Goal: Task Accomplishment & Management: Manage account settings

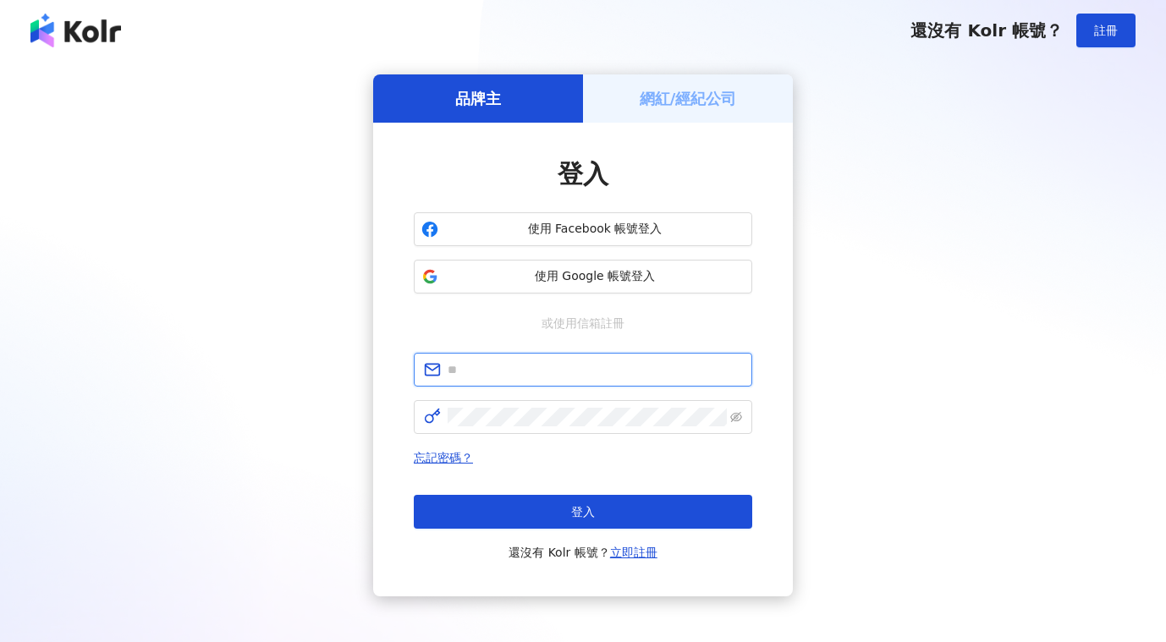
click at [565, 371] on input "text" at bounding box center [595, 369] width 294 height 19
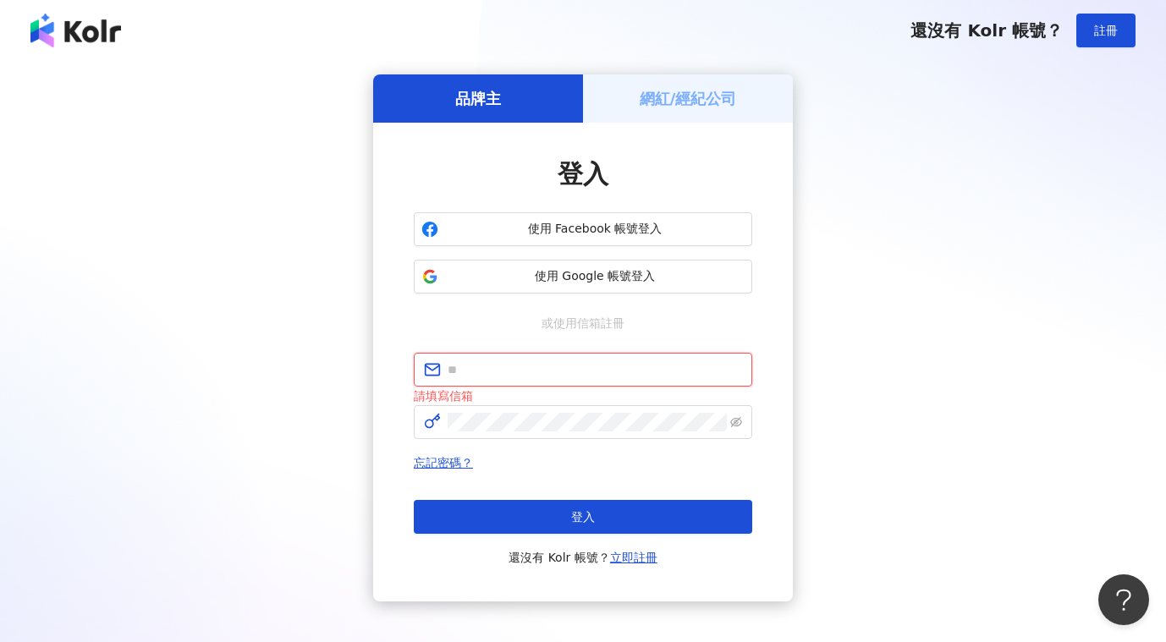
type input "**********"
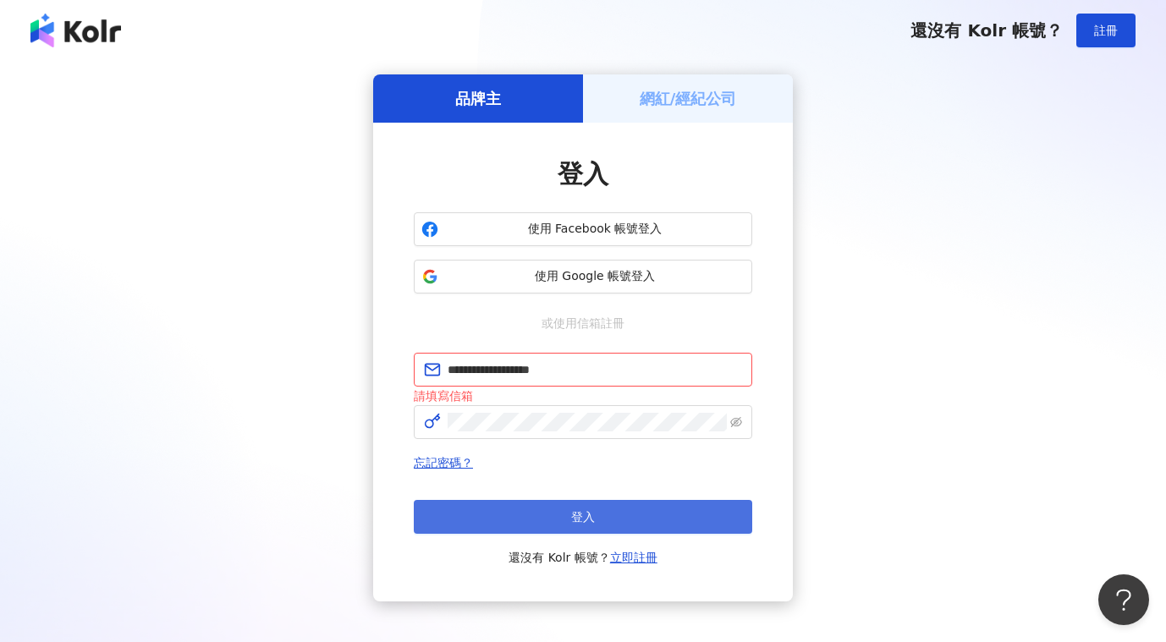
click at [609, 523] on button "登入" at bounding box center [583, 517] width 338 height 34
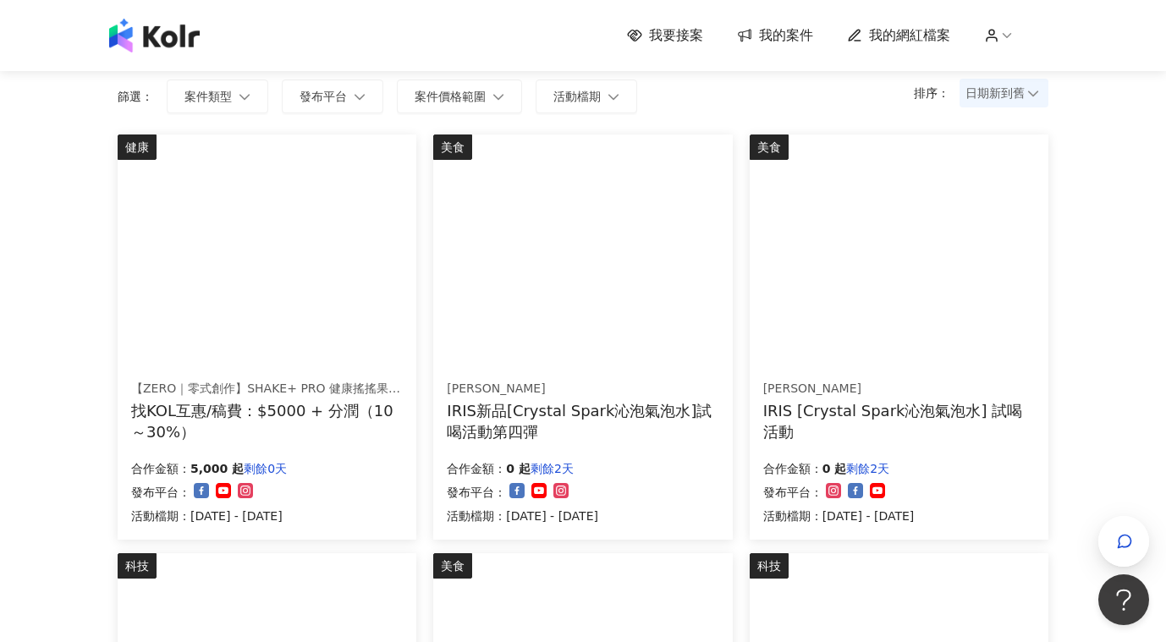
scroll to position [190, 0]
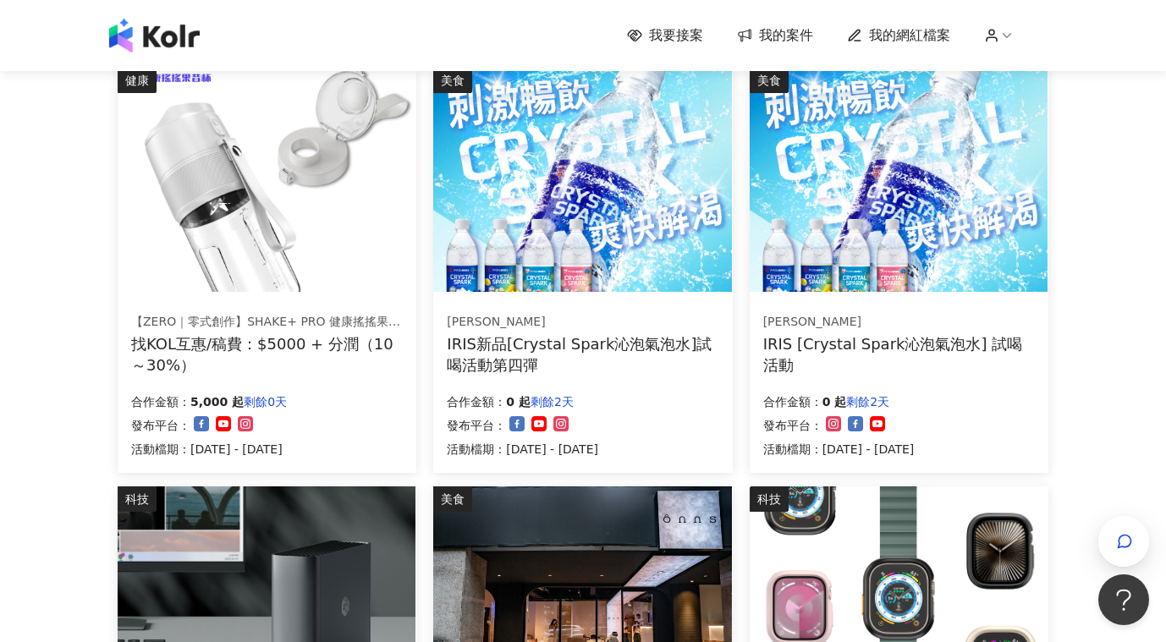
click at [337, 345] on div "找KOL互惠/稿費：$5000 + 分潤（10～30%）" at bounding box center [267, 354] width 272 height 42
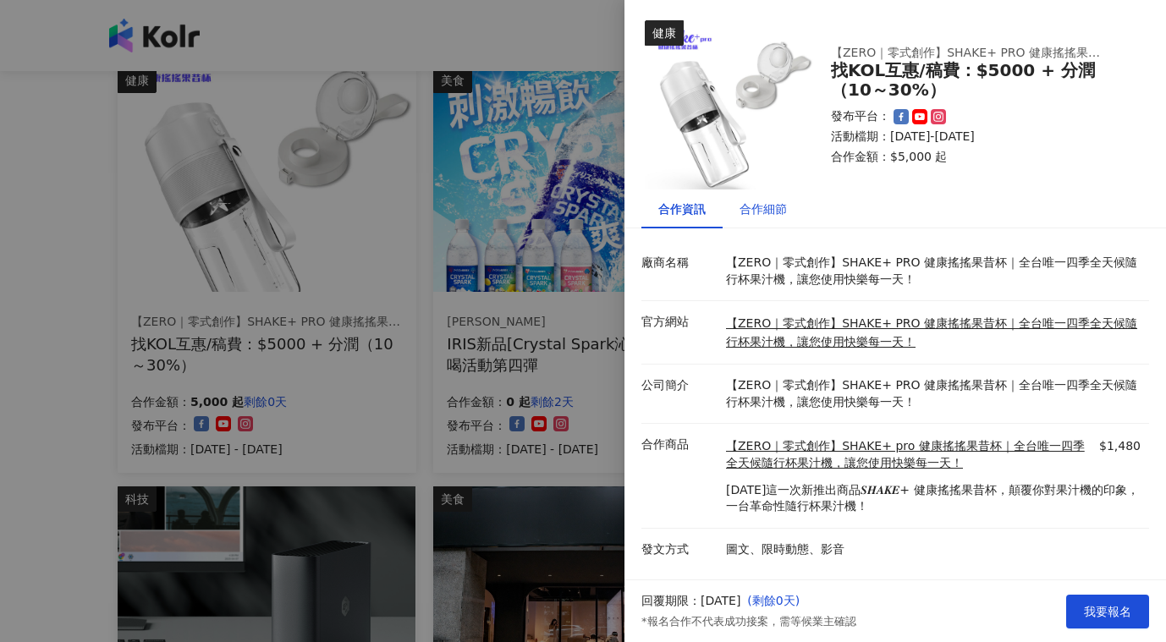
click at [777, 212] on div "合作細節" at bounding box center [762, 209] width 47 height 19
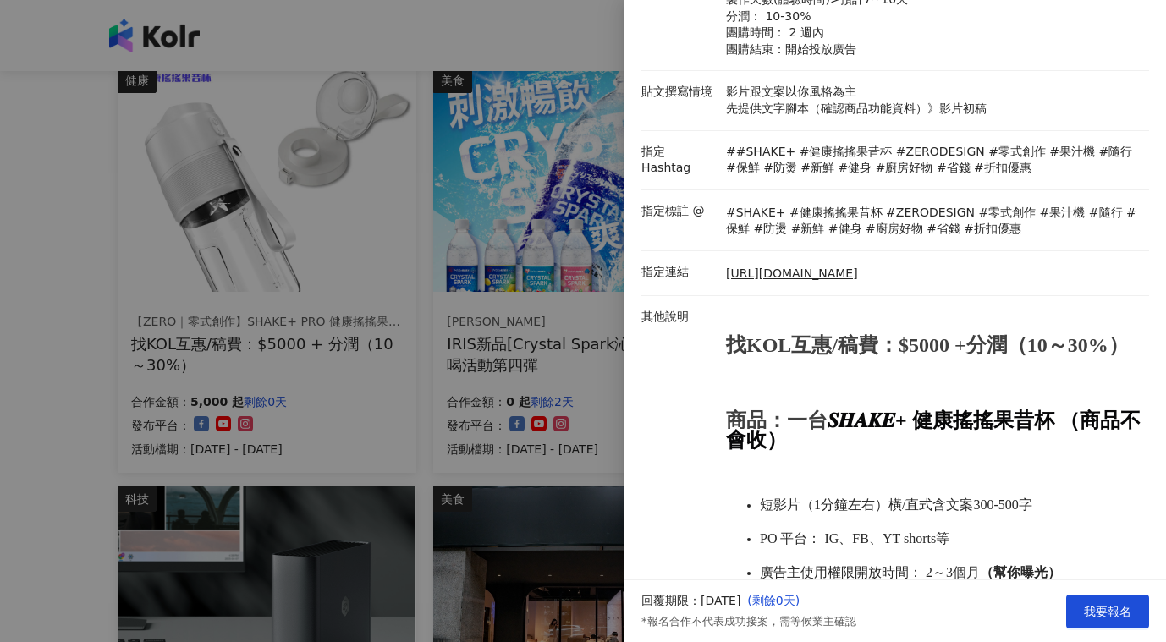
scroll to position [0, 0]
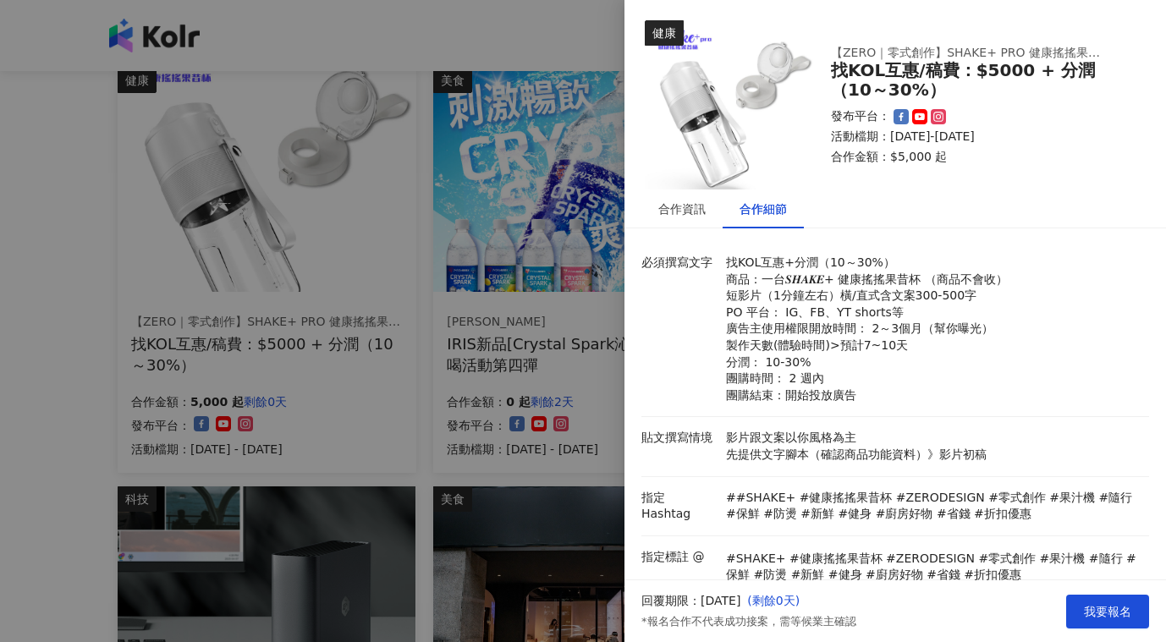
click at [555, 31] on div at bounding box center [583, 321] width 1166 height 642
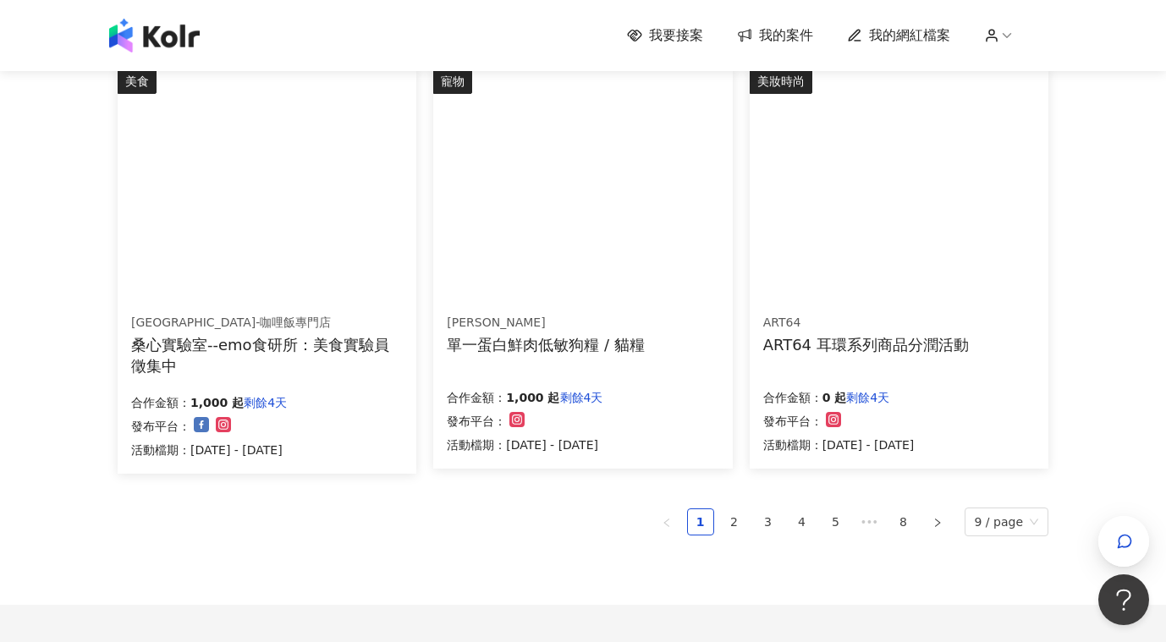
scroll to position [1176, 0]
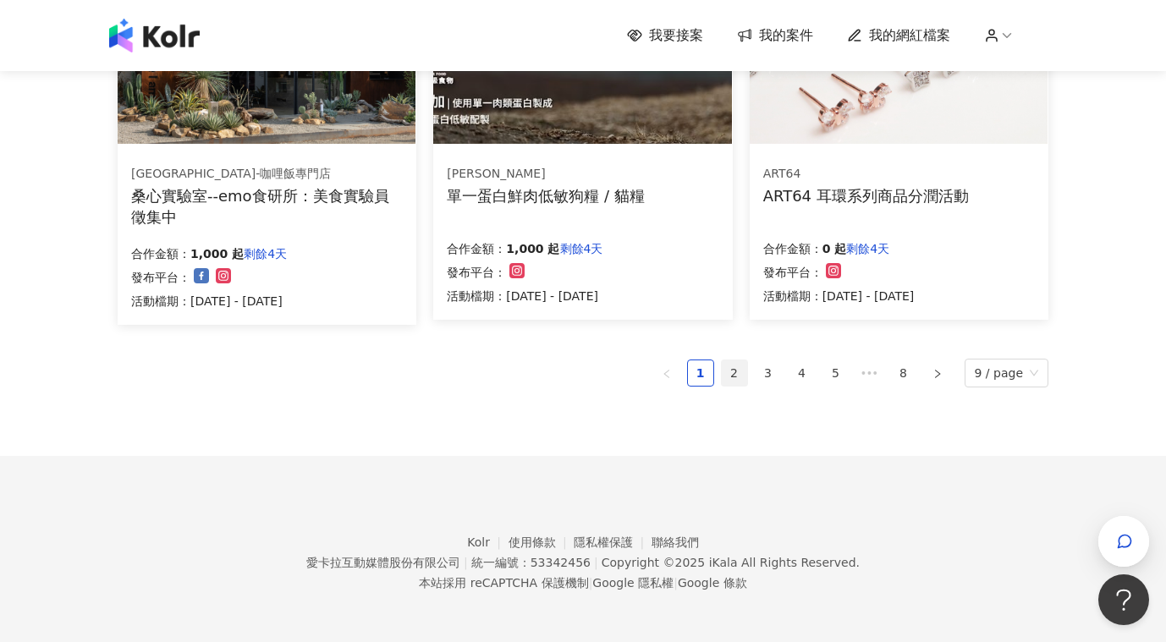
click at [730, 365] on link "2" at bounding box center [734, 372] width 25 height 25
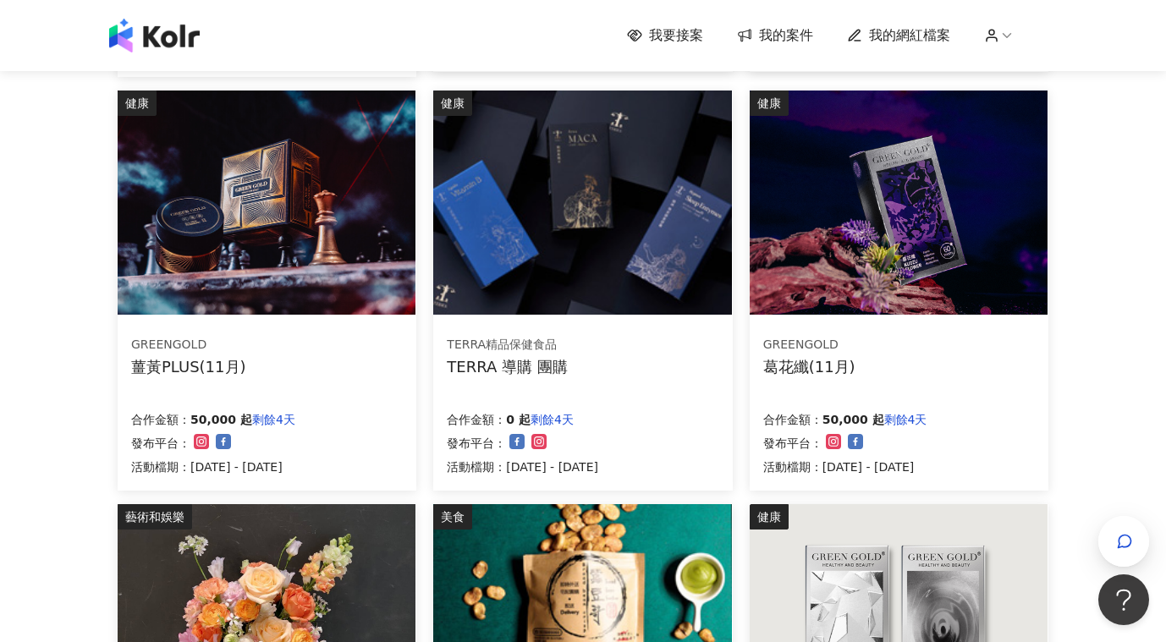
scroll to position [585, 0]
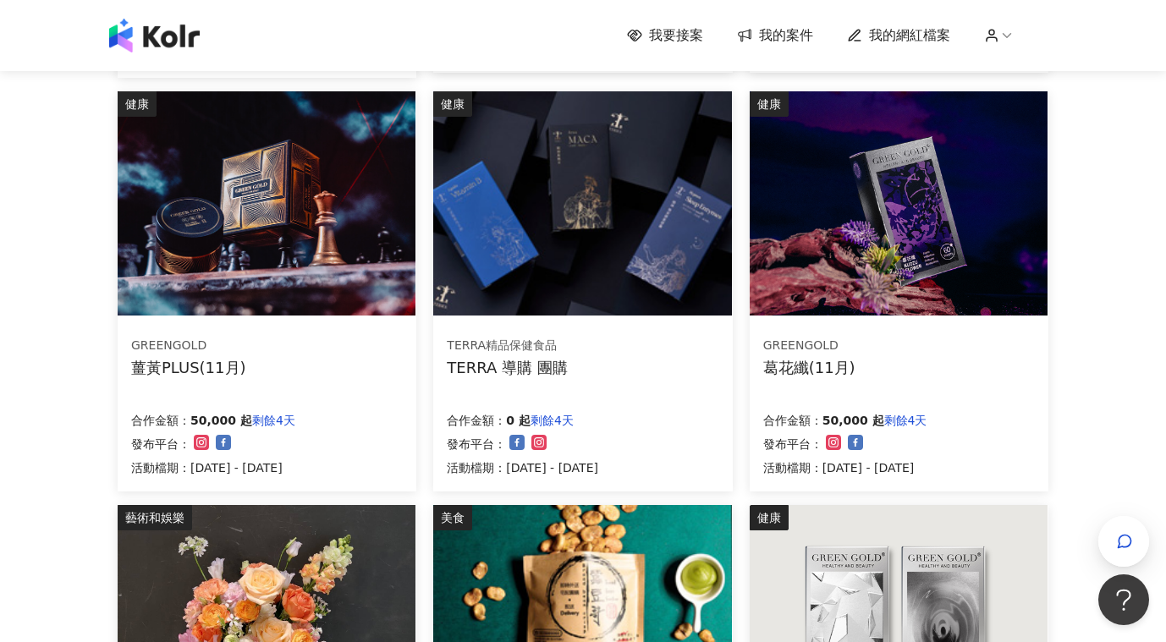
click at [668, 47] on div "我要接案 我的案件 我的網紅檔案" at bounding box center [583, 36] width 964 height 34
click at [879, 28] on span "我的網紅檔案" at bounding box center [909, 35] width 81 height 19
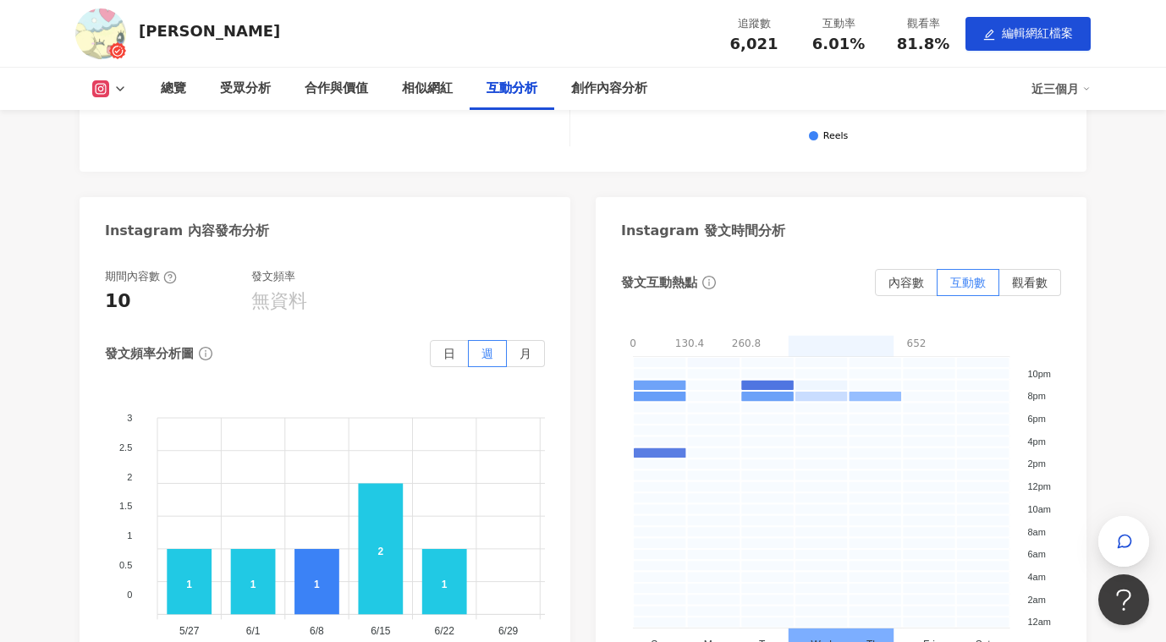
scroll to position [3539, 0]
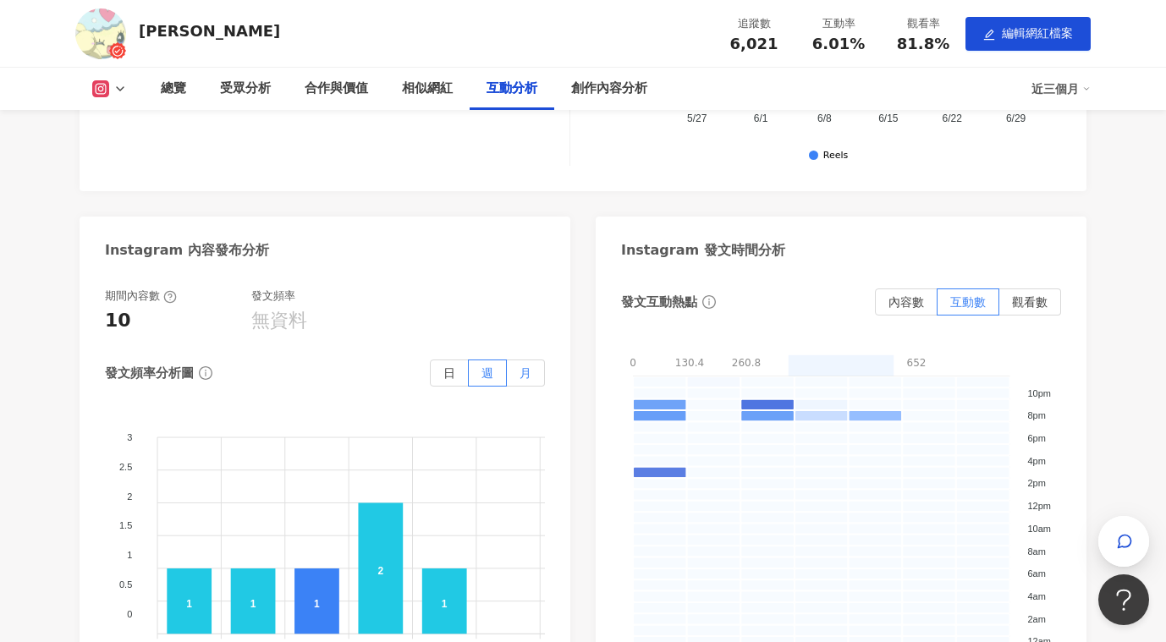
click at [536, 360] on label "月" at bounding box center [526, 373] width 38 height 27
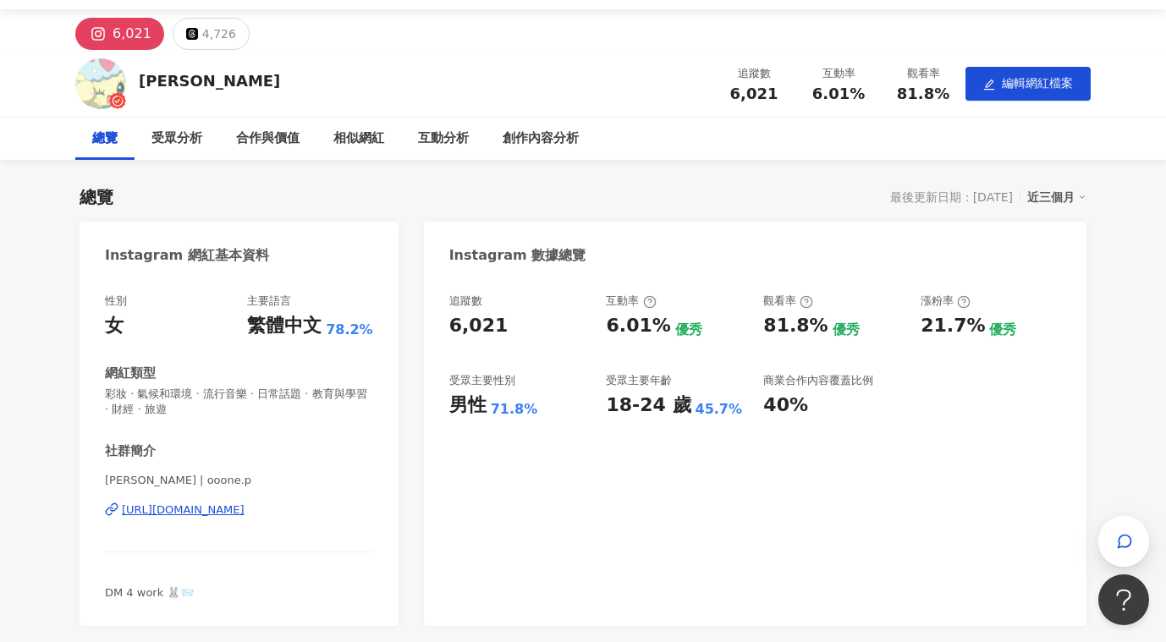
scroll to position [0, 0]
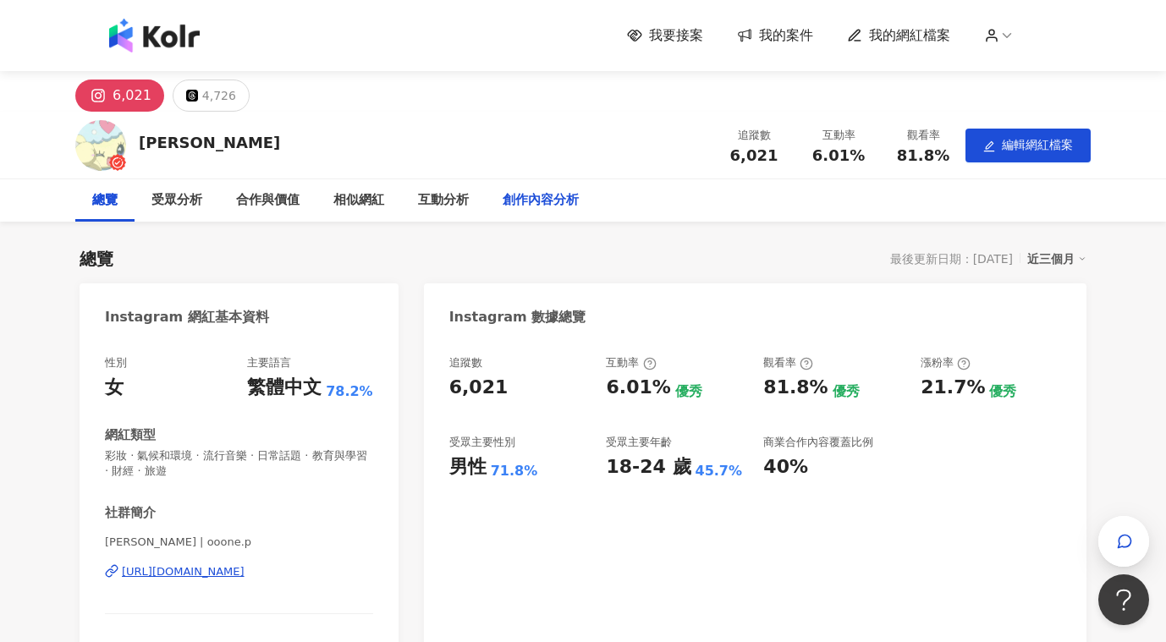
click at [559, 207] on div "創作內容分析" at bounding box center [541, 200] width 76 height 20
